Goal: Task Accomplishment & Management: Complete application form

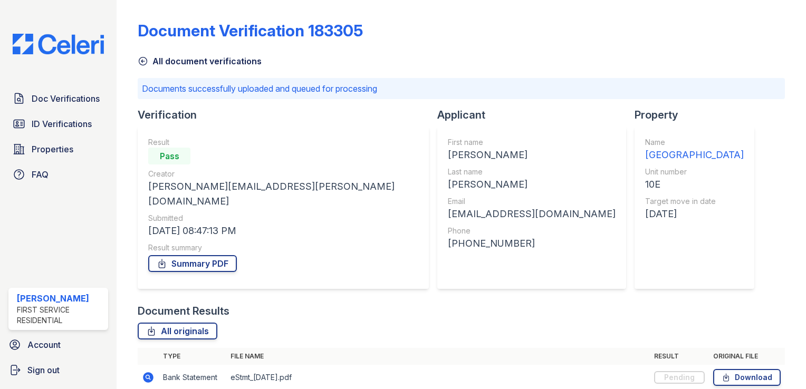
click at [448, 243] on div "[PHONE_NUMBER]" at bounding box center [532, 243] width 168 height 15
copy div "13478619842"
click at [448, 212] on div "[EMAIL_ADDRESS][DOMAIN_NAME]" at bounding box center [532, 214] width 168 height 15
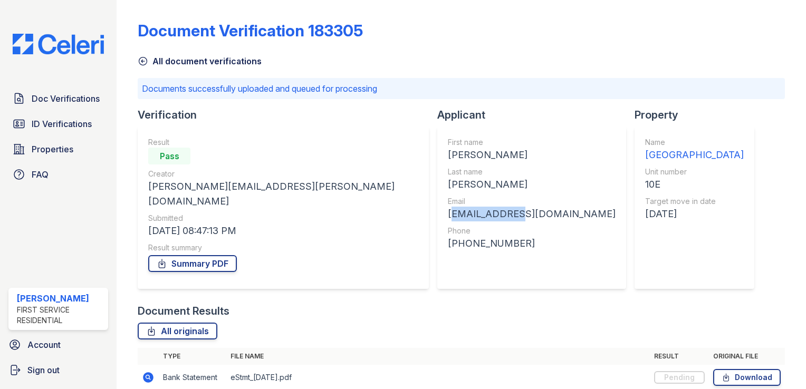
click at [448, 212] on div "[EMAIL_ADDRESS][DOMAIN_NAME]" at bounding box center [532, 214] width 168 height 15
copy div "[EMAIL_ADDRESS][DOMAIN_NAME]"
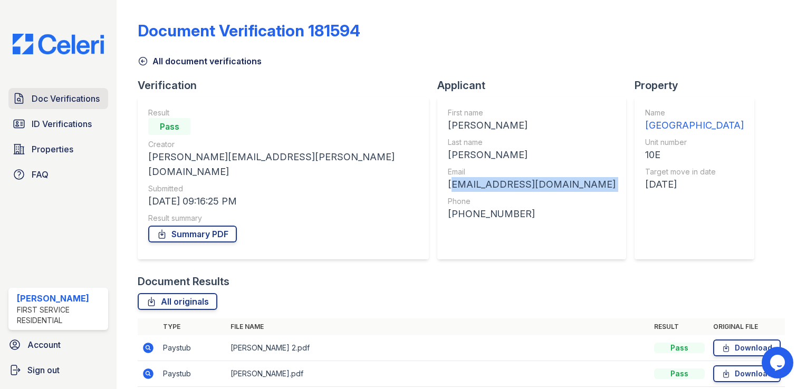
click at [90, 104] on span "Doc Verifications" at bounding box center [66, 98] width 68 height 13
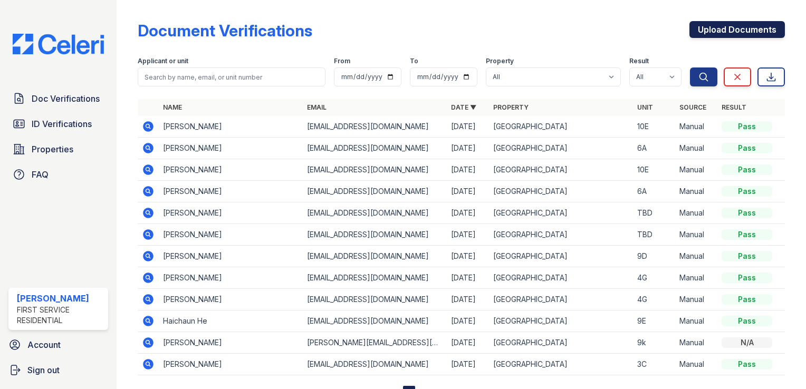
click at [731, 32] on link "Upload Documents" at bounding box center [736, 29] width 95 height 17
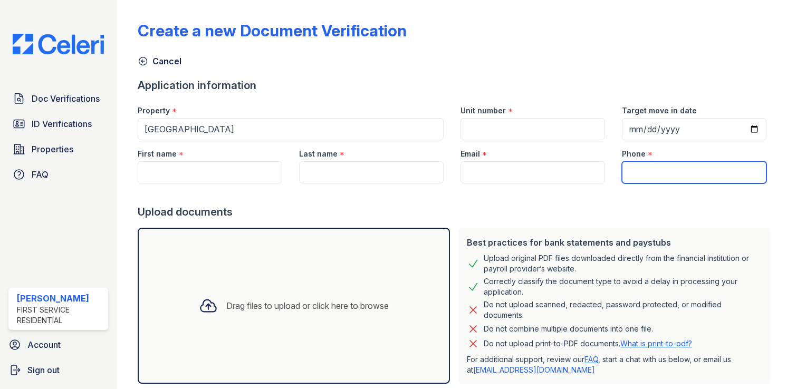
click at [633, 170] on input "Phone" at bounding box center [694, 172] width 144 height 22
paste input "13478619842"
type input "13478619842"
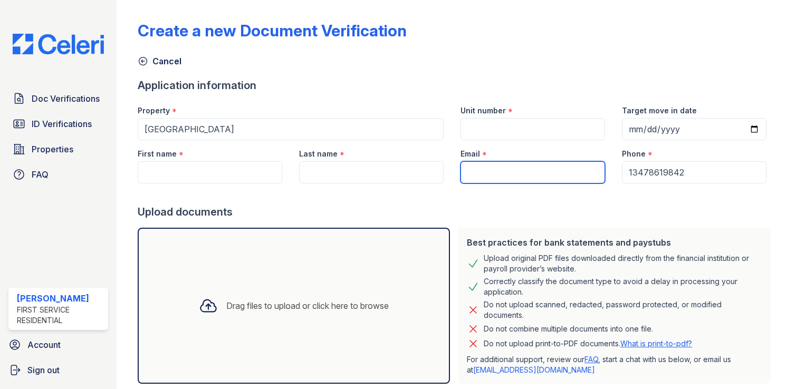
paste input "[EMAIL_ADDRESS][DOMAIN_NAME]"
click at [466, 174] on input "[EMAIL_ADDRESS][DOMAIN_NAME]" at bounding box center [532, 172] width 144 height 22
type input "[EMAIL_ADDRESS][DOMAIN_NAME]"
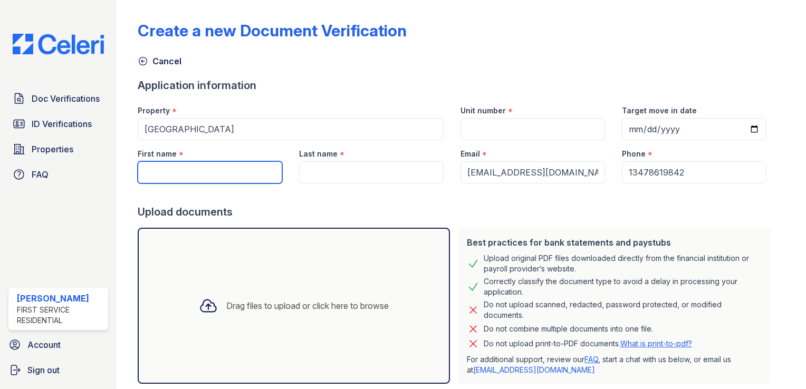
click at [247, 171] on input "First name" at bounding box center [210, 172] width 144 height 22
type input "[PERSON_NAME]"
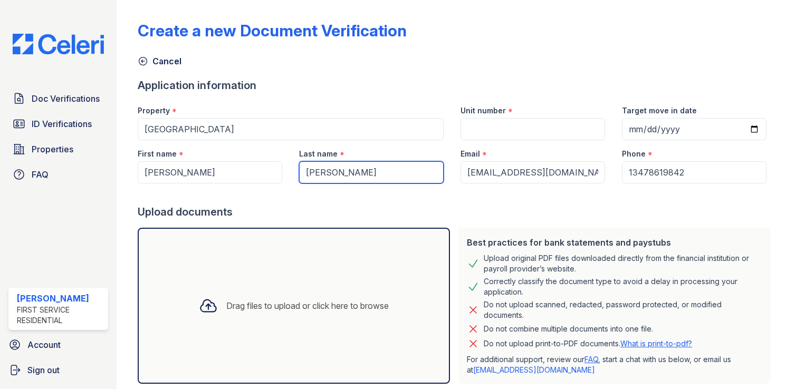
type input "[PERSON_NAME]"
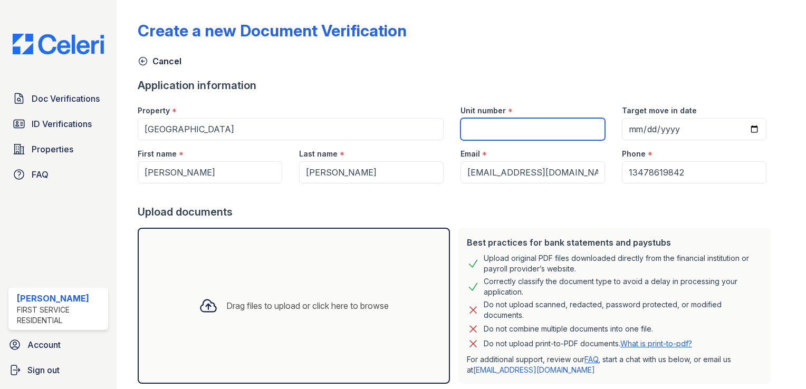
click at [486, 119] on input "Unit number" at bounding box center [532, 129] width 144 height 22
type input "10E"
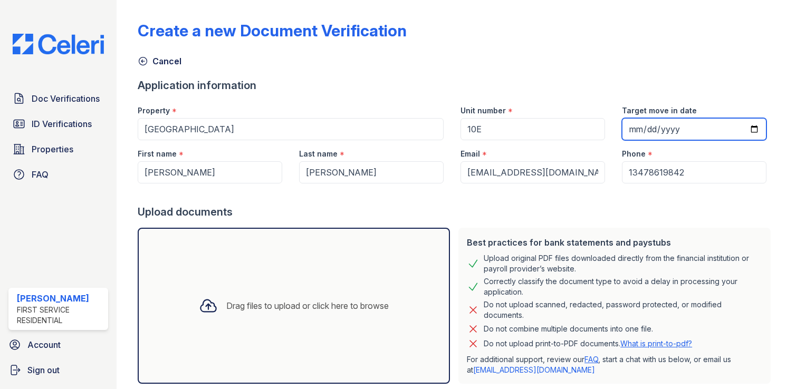
click at [690, 133] on input "Target move in date" at bounding box center [694, 129] width 144 height 22
click at [735, 130] on input "Target move in date" at bounding box center [694, 129] width 144 height 22
type input "2025-09-01"
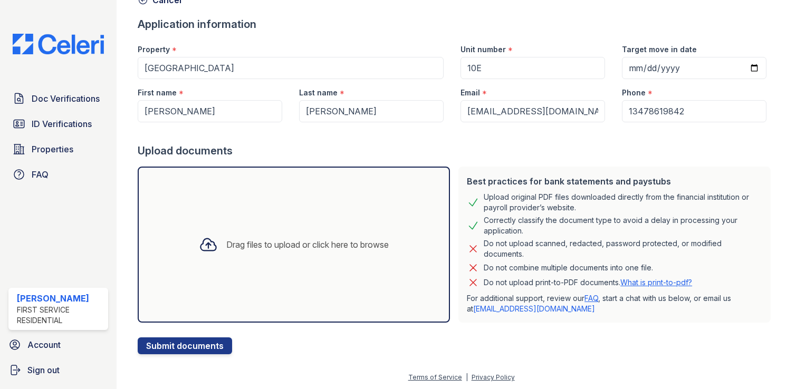
click at [273, 239] on div "Drag files to upload or click here to browse" at bounding box center [307, 244] width 162 height 13
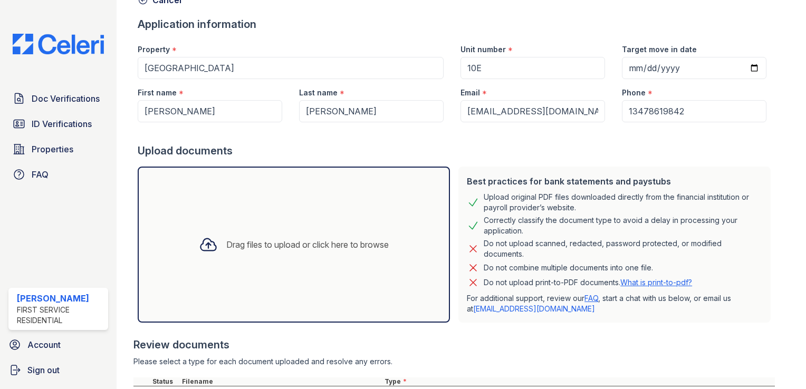
scroll to position [189, 0]
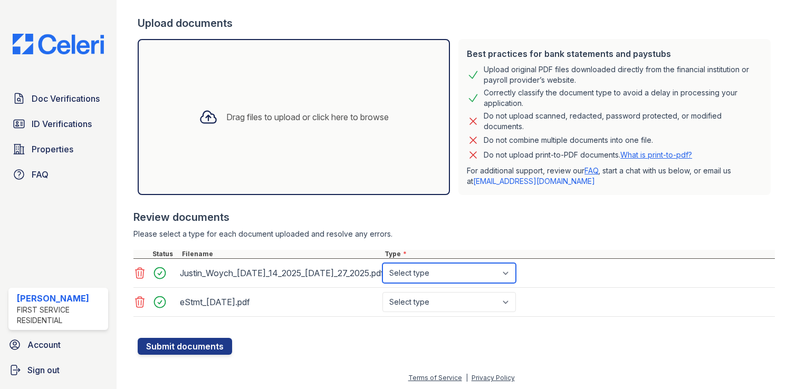
click at [448, 272] on select "Select type Paystub Bank Statement Offer Letter Tax Documents Benefit Award Let…" at bounding box center [448, 273] width 133 height 20
click at [452, 275] on select "Select type Paystub Bank Statement Offer Letter Tax Documents Benefit Award Let…" at bounding box center [448, 273] width 133 height 20
select select "paystub"
click at [382, 263] on select "Select type Paystub Bank Statement Offer Letter Tax Documents Benefit Award Let…" at bounding box center [448, 273] width 133 height 20
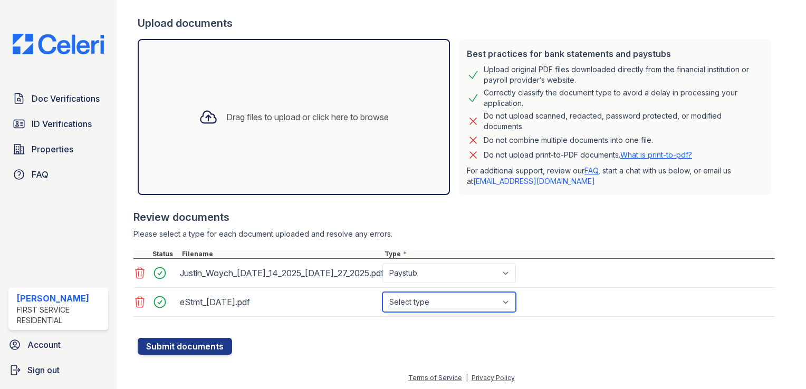
click at [458, 305] on select "Select type Paystub Bank Statement Offer Letter Tax Documents Benefit Award Let…" at bounding box center [448, 302] width 133 height 20
select select "bank_statement"
click at [382, 292] on select "Select type Paystub Bank Statement Offer Letter Tax Documents Benefit Award Let…" at bounding box center [448, 302] width 133 height 20
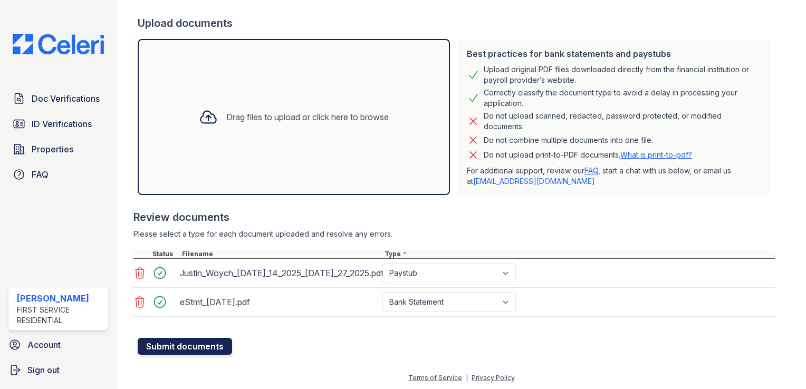
click at [188, 341] on button "Submit documents" at bounding box center [185, 346] width 94 height 17
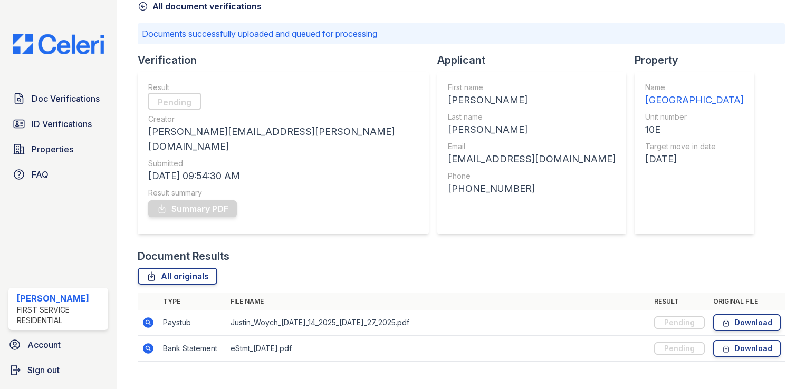
scroll to position [59, 0]
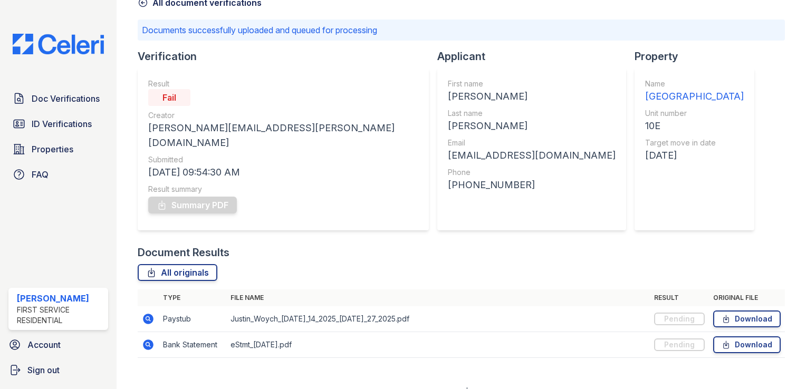
click at [201, 195] on div "Summary PDF" at bounding box center [283, 205] width 270 height 21
click at [192, 195] on div "Summary PDF" at bounding box center [283, 205] width 270 height 21
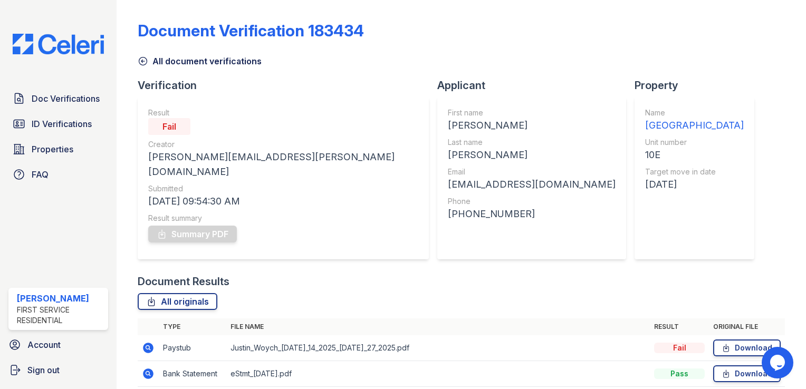
scroll to position [29, 0]
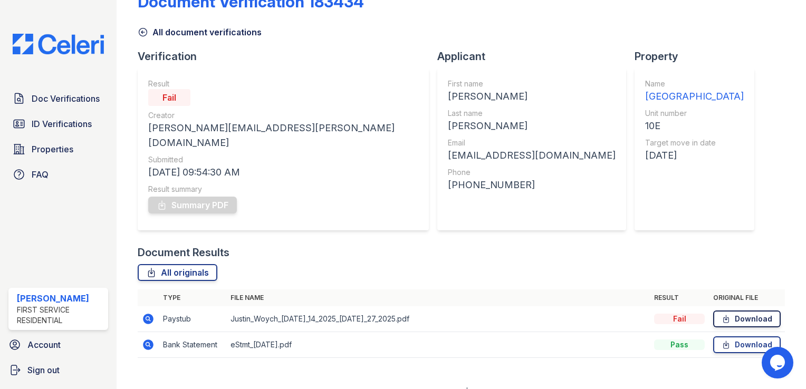
click at [738, 311] on link "Download" at bounding box center [746, 319] width 67 height 17
click at [144, 314] on icon at bounding box center [148, 319] width 11 height 11
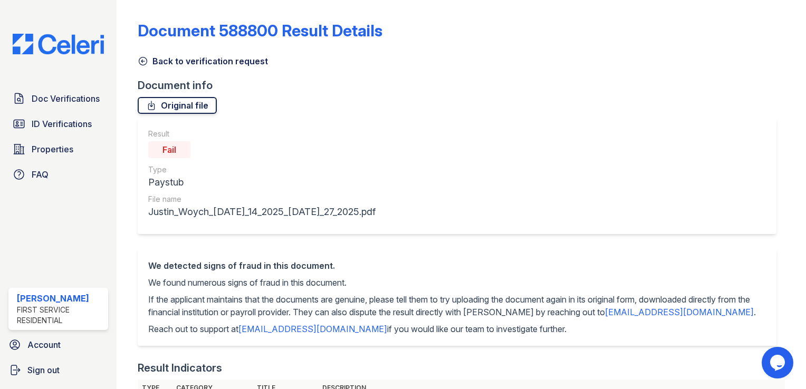
click at [171, 110] on link "Original file" at bounding box center [177, 105] width 79 height 17
